Goal: Navigation & Orientation: Find specific page/section

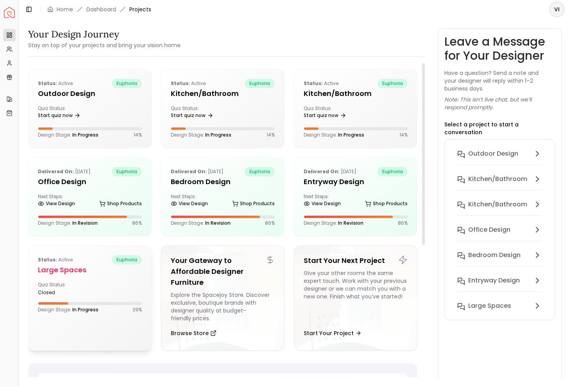
click at [127, 285] on div "Quiz Status: closed" at bounding box center [90, 289] width 104 height 14
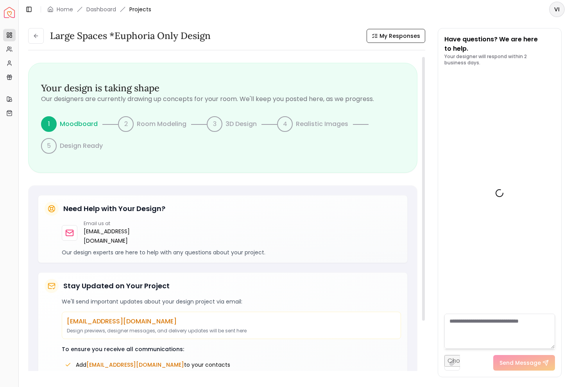
scroll to position [1032, 0]
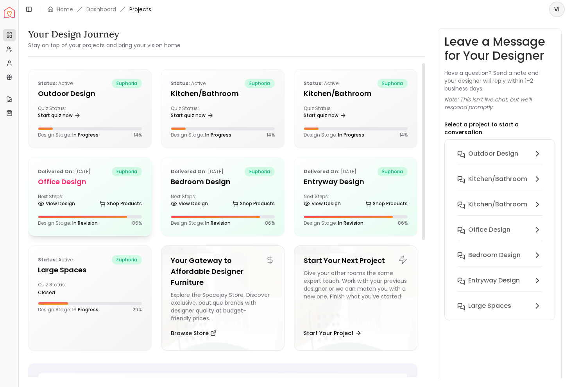
click at [68, 190] on div "Delivered on: [DATE] euphoria Office design Next Steps: View Design Shop Produc…" at bounding box center [90, 197] width 123 height 78
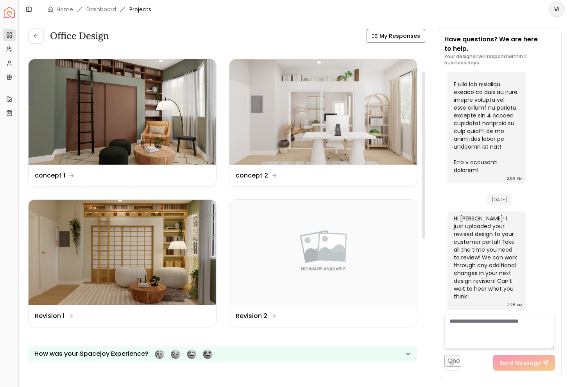
scroll to position [32, 0]
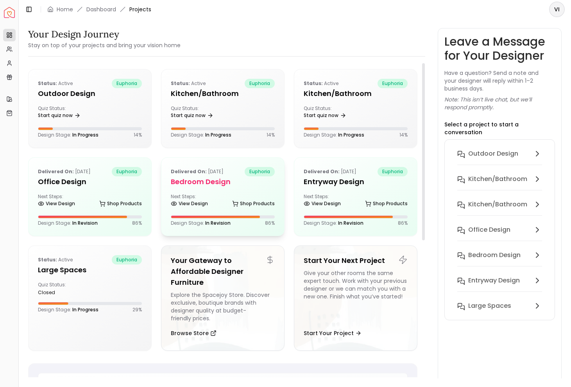
click at [229, 184] on h5 "Bedroom design" at bounding box center [223, 182] width 104 height 11
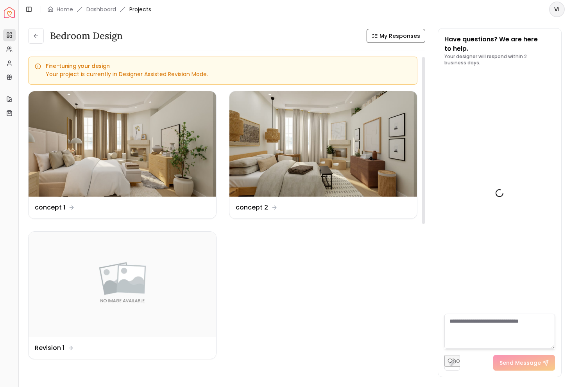
scroll to position [811, 0]
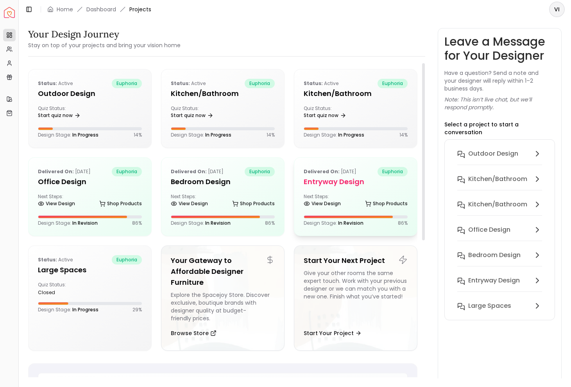
click at [368, 183] on h5 "entryway design" at bounding box center [356, 182] width 104 height 11
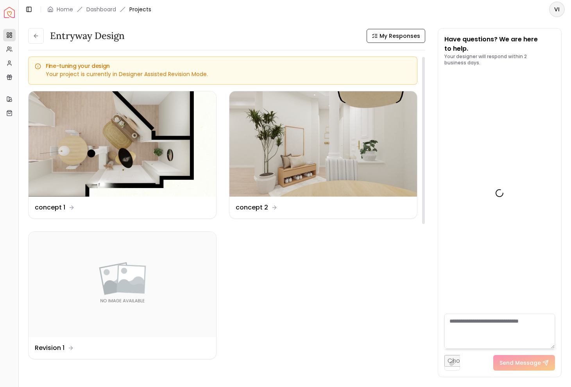
scroll to position [1196, 0]
